Goal: Obtain resource: Download file/media

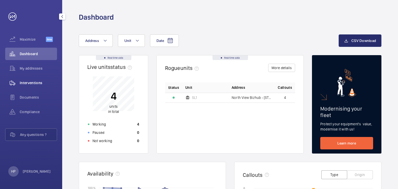
click at [39, 82] on span "Interventions" at bounding box center [38, 82] width 37 height 5
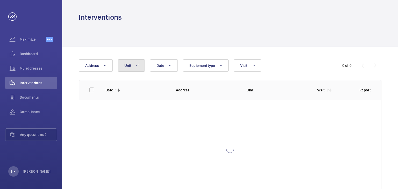
click at [136, 66] on mat-icon at bounding box center [137, 65] width 4 height 6
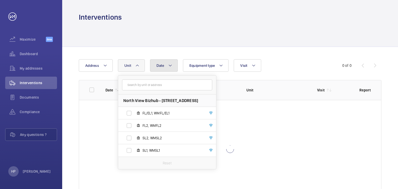
click at [154, 65] on button "Date" at bounding box center [164, 65] width 28 height 12
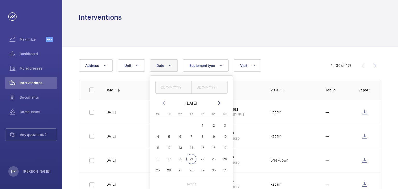
click at [202, 122] on span "1" at bounding box center [202, 125] width 10 height 10
type input "[DATE]"
click at [189, 158] on span "21" at bounding box center [191, 159] width 10 height 10
type input "[DATE]"
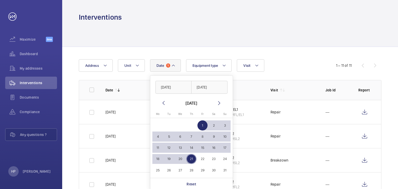
click at [270, 139] on td "Repair" at bounding box center [289, 136] width 55 height 24
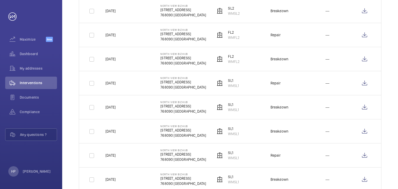
scroll to position [188, 0]
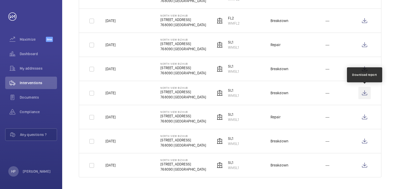
click at [364, 93] on wm-front-icon-button at bounding box center [364, 93] width 12 height 12
drag, startPoint x: 268, startPoint y: 115, endPoint x: 286, endPoint y: 117, distance: 17.7
click at [286, 117] on td "Repair" at bounding box center [289, 117] width 55 height 24
copy div "Repair"
drag, startPoint x: 228, startPoint y: 114, endPoint x: 244, endPoint y: 121, distance: 17.6
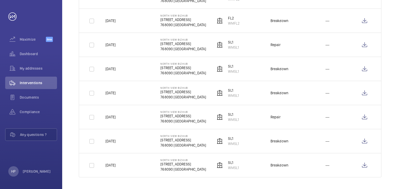
click at [244, 121] on td "SL1 WMSL1" at bounding box center [234, 117] width 55 height 24
copy div "SL1 WMSL1"
click at [365, 116] on wm-front-icon-button at bounding box center [364, 117] width 12 height 12
drag, startPoint x: 270, startPoint y: 140, endPoint x: 300, endPoint y: 141, distance: 30.1
click at [300, 141] on td "Breakdown" at bounding box center [289, 141] width 55 height 24
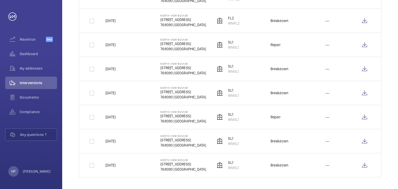
click at [299, 141] on td "Breakdown" at bounding box center [289, 141] width 55 height 24
click at [368, 143] on wm-front-icon-button at bounding box center [364, 141] width 12 height 12
drag, startPoint x: 270, startPoint y: 163, endPoint x: 297, endPoint y: 163, distance: 26.4
click at [297, 163] on td "Breakdown" at bounding box center [289, 165] width 55 height 24
copy div "Breakdown"
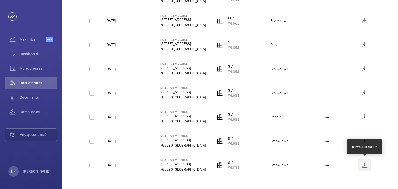
click at [362, 164] on wm-front-icon-button at bounding box center [364, 165] width 12 height 12
